Goal: Transaction & Acquisition: Subscribe to service/newsletter

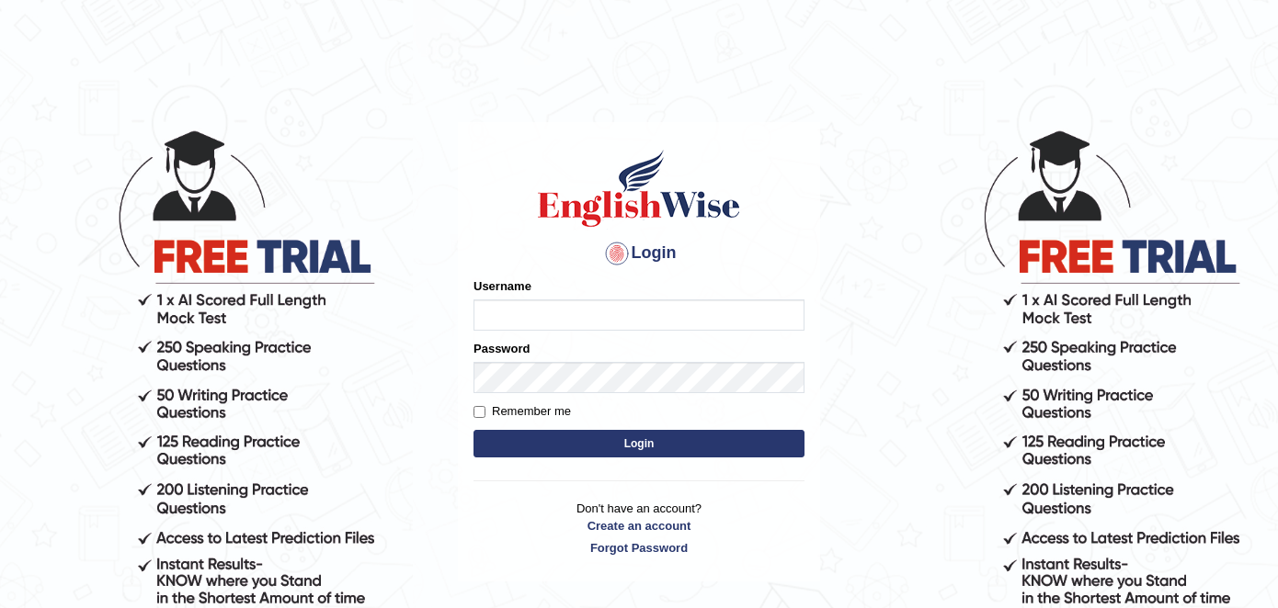
type input "prathaban86"
click at [625, 451] on button "Login" at bounding box center [638, 444] width 331 height 28
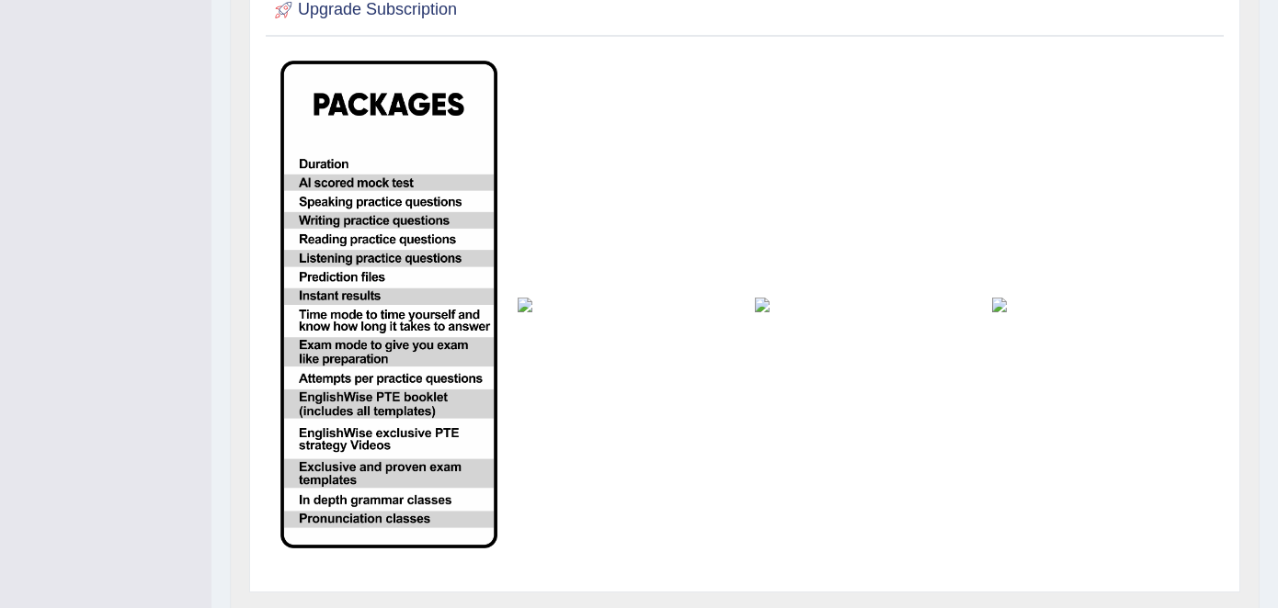
scroll to position [562, 0]
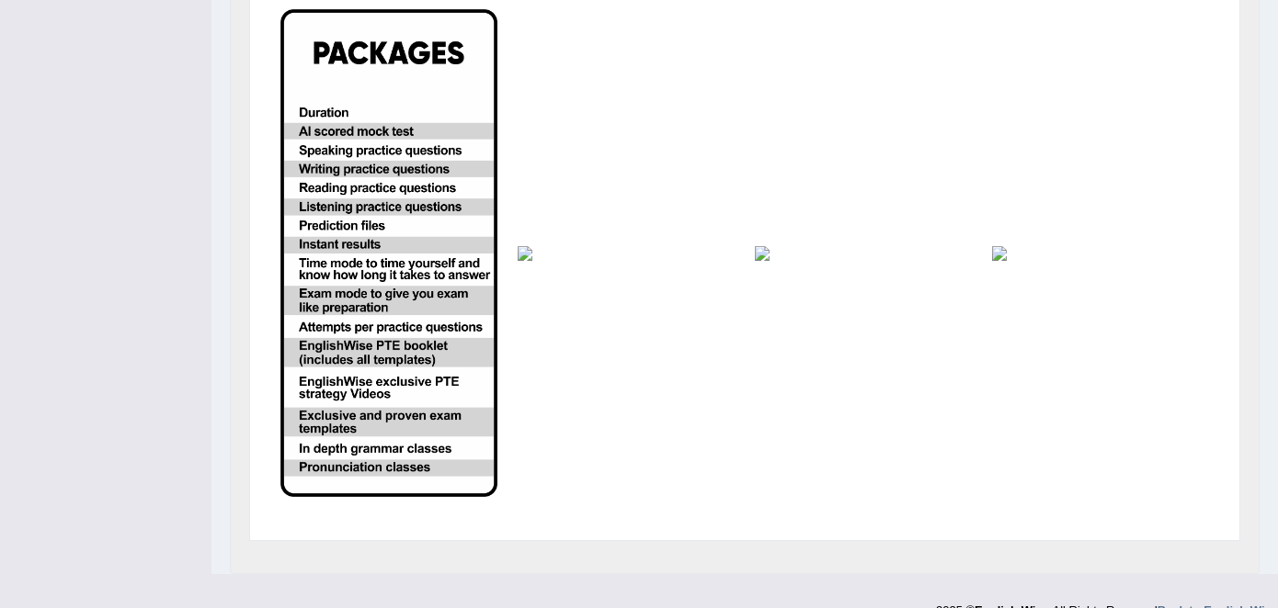
click at [550, 246] on img at bounding box center [625, 253] width 217 height 15
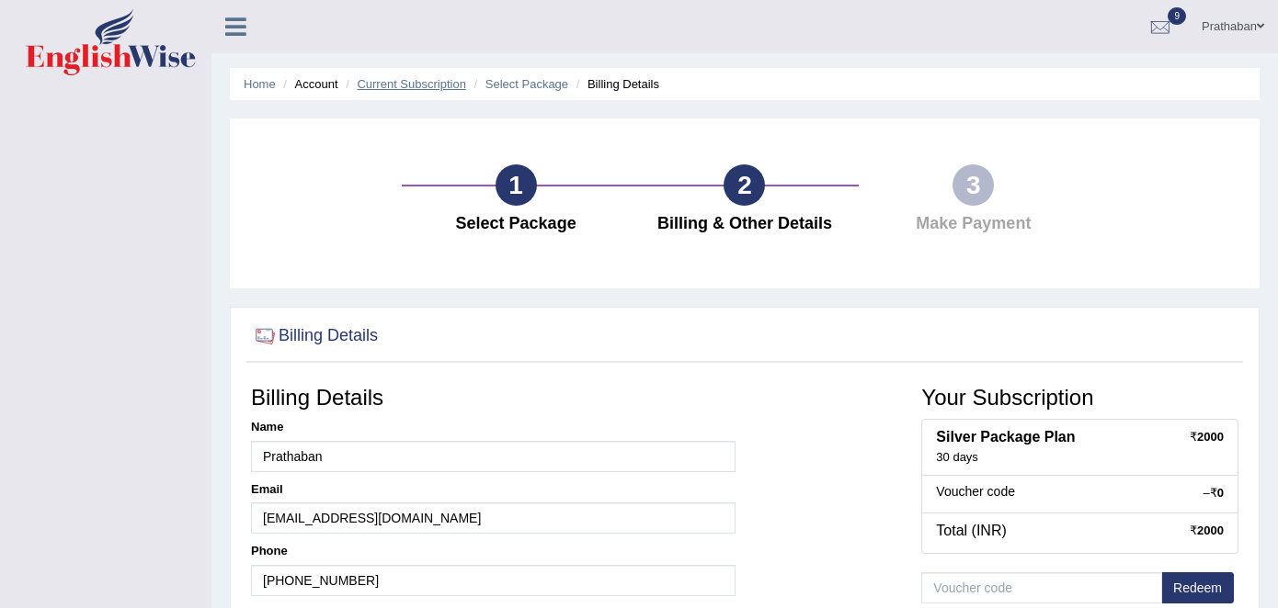
click at [387, 83] on link "Current Subscription" at bounding box center [411, 84] width 109 height 14
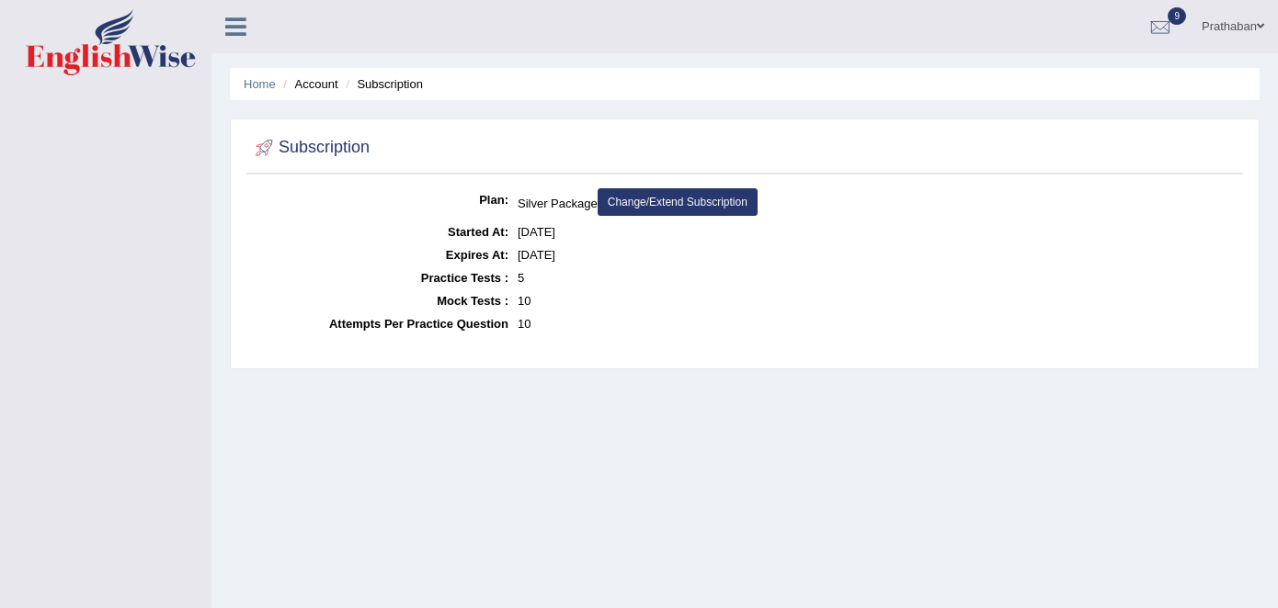
click at [687, 204] on link "Change/Extend Subscription" at bounding box center [677, 202] width 160 height 28
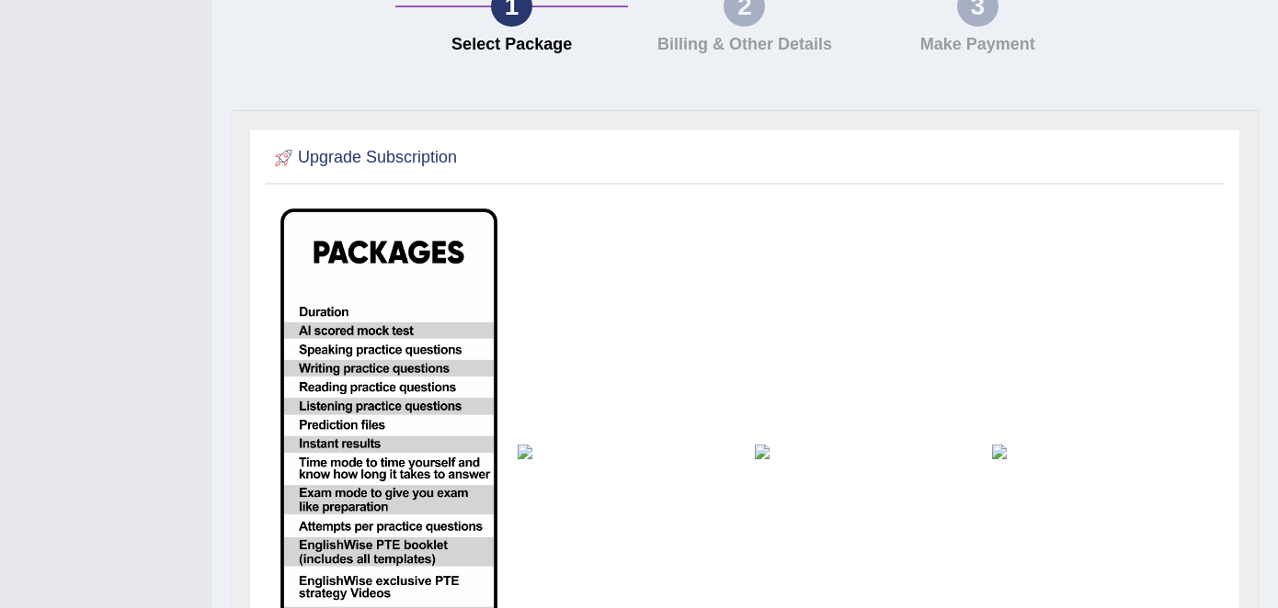
scroll to position [279, 0]
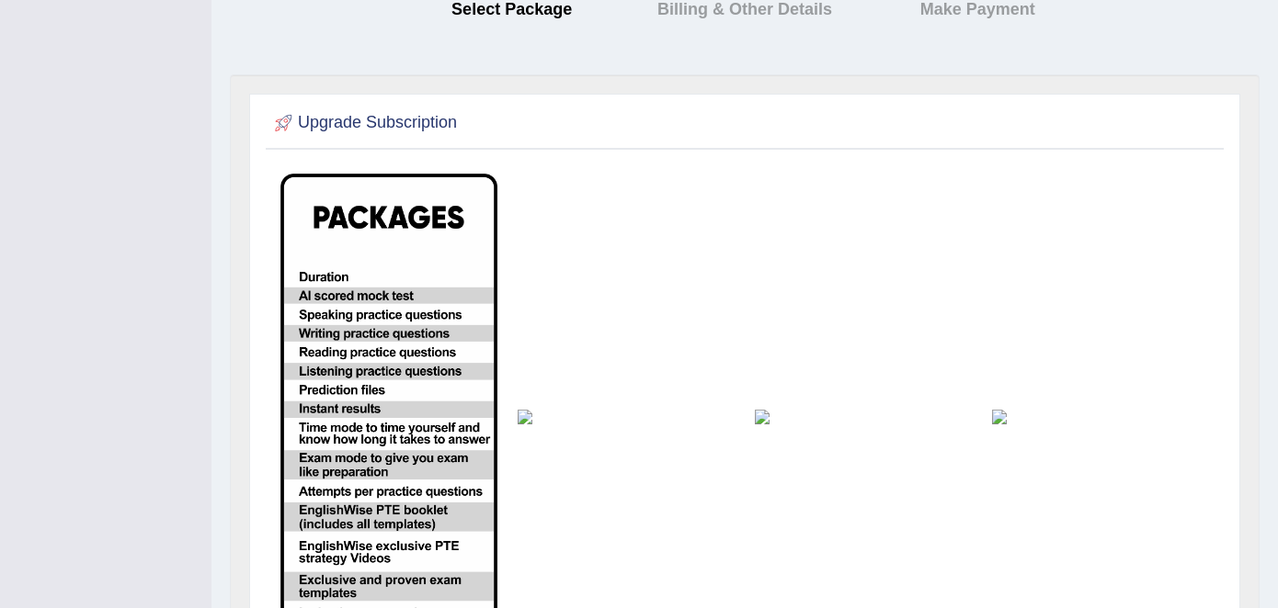
click at [766, 413] on img at bounding box center [863, 417] width 217 height 15
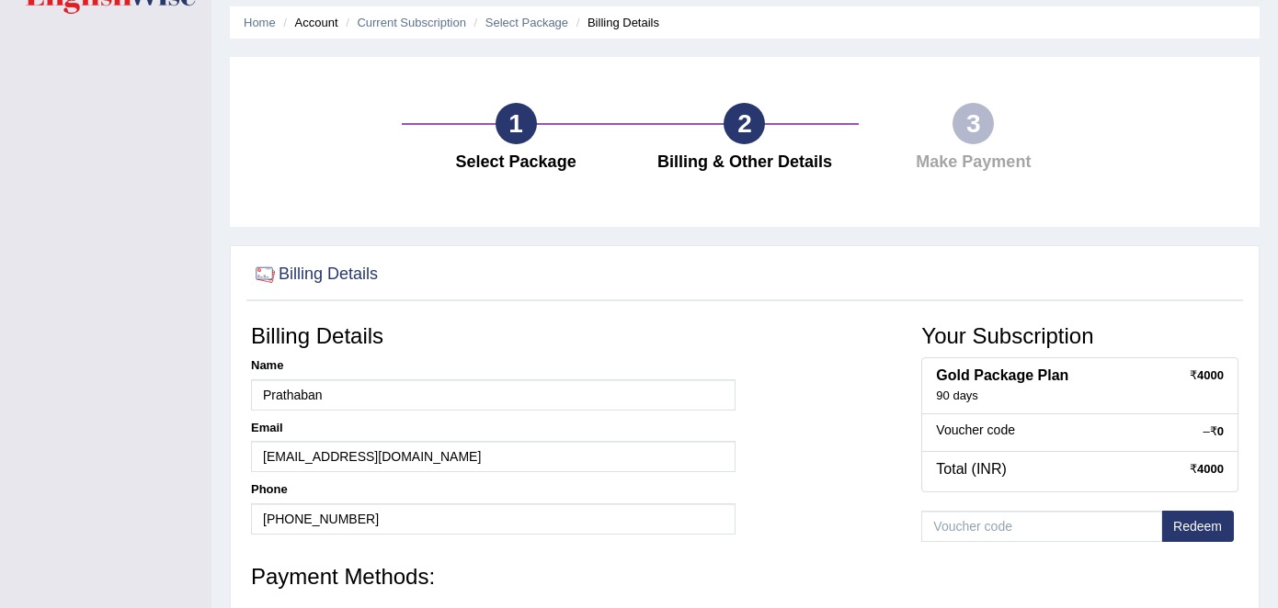
scroll to position [60, 0]
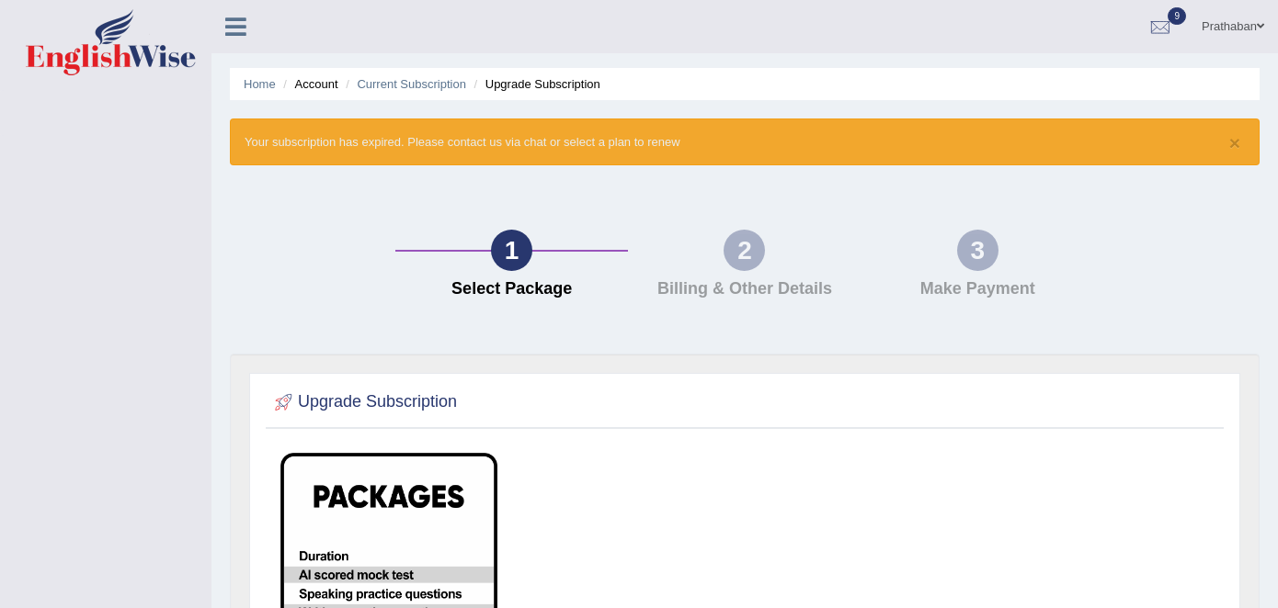
click at [266, 91] on li "Home" at bounding box center [260, 83] width 32 height 17
click at [267, 86] on link "Home" at bounding box center [260, 84] width 32 height 14
click at [1222, 25] on link "Prathaban" at bounding box center [1233, 24] width 90 height 48
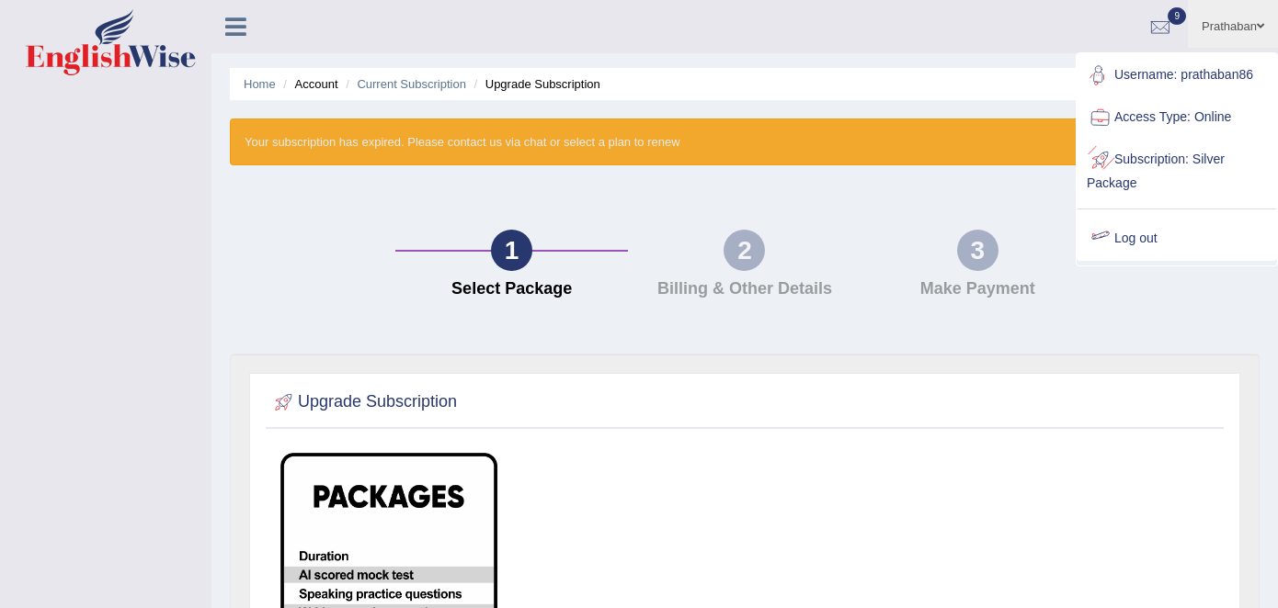
click at [1028, 348] on div "1 Select Package 2 Billing & Other Details 3 Make Payment" at bounding box center [745, 269] width 1048 height 170
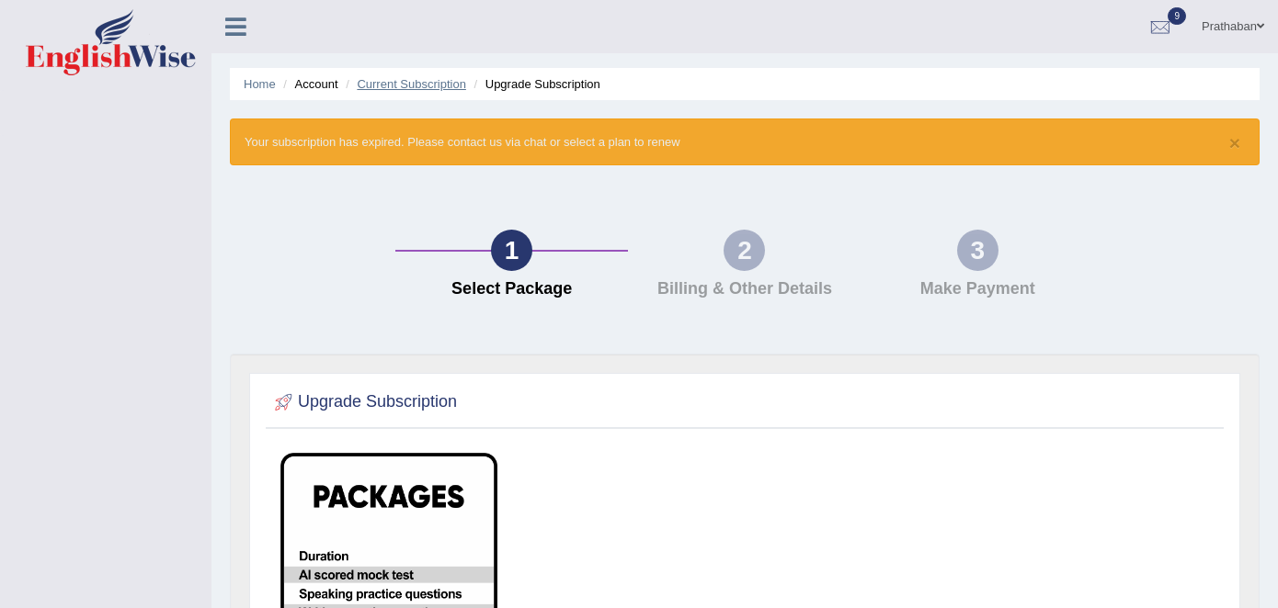
click at [392, 87] on link "Current Subscription" at bounding box center [411, 84] width 109 height 14
